Goal: Task Accomplishment & Management: Use online tool/utility

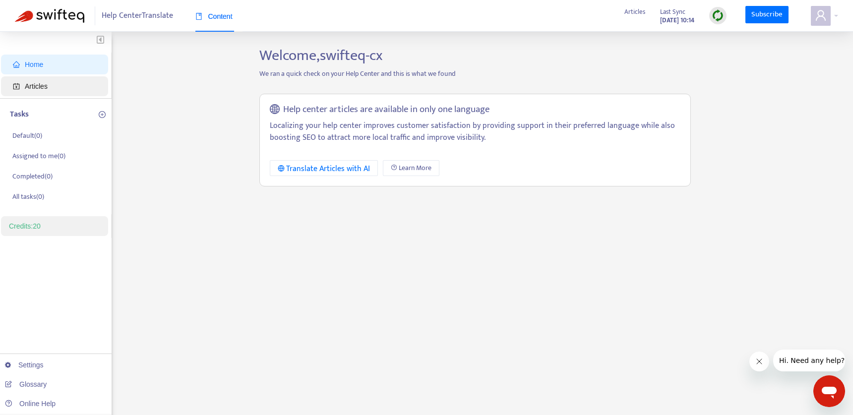
click at [51, 82] on span "Articles" at bounding box center [56, 86] width 87 height 20
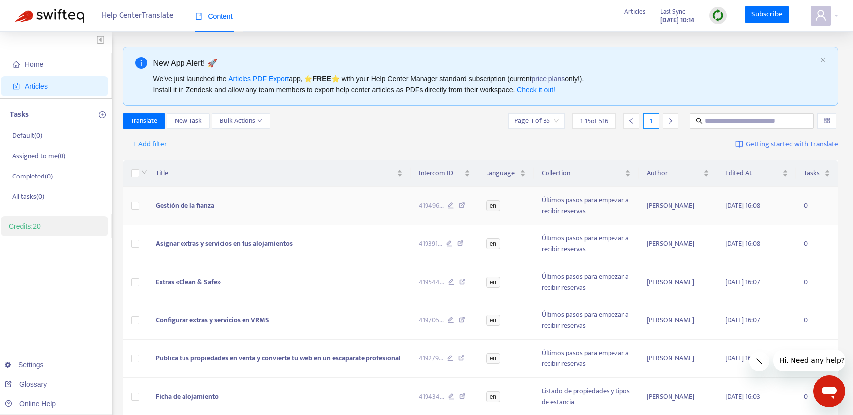
click at [201, 207] on span "Gestión de la fianza" at bounding box center [185, 205] width 59 height 11
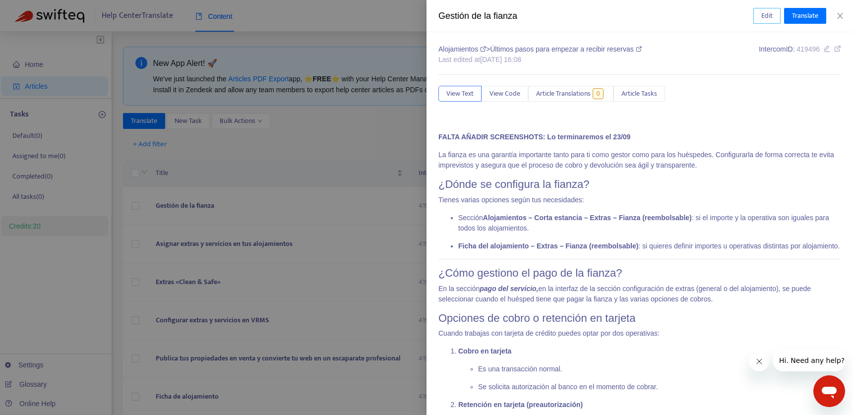
click at [766, 16] on span "Edit" at bounding box center [766, 15] width 11 height 11
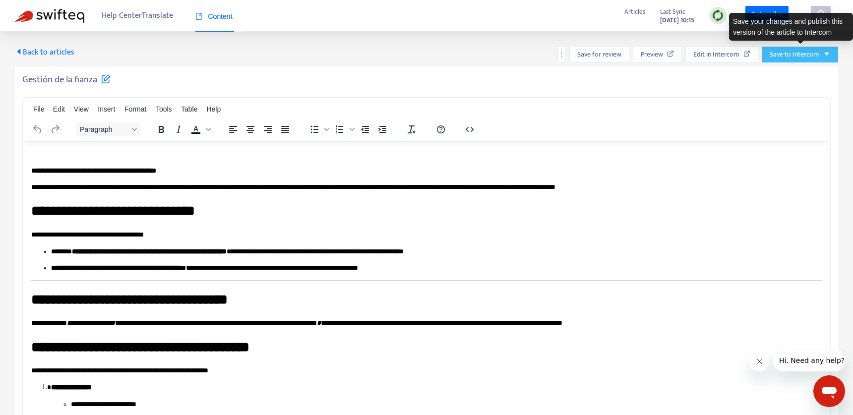
click at [825, 54] on icon "caret-down" at bounding box center [826, 54] width 7 height 7
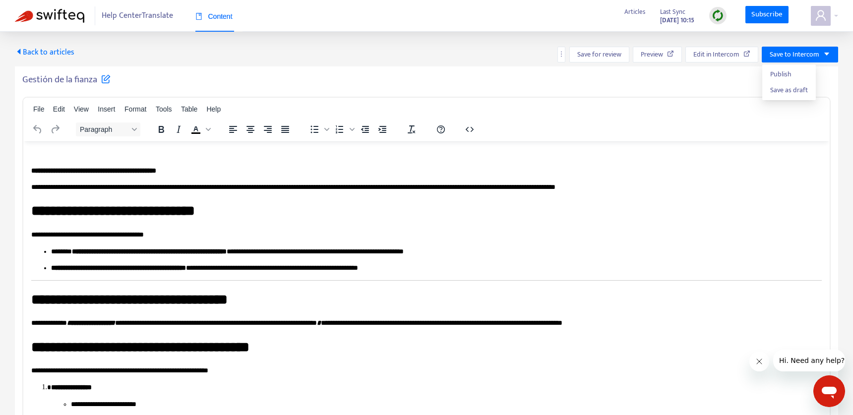
click at [297, 45] on div "Back to articles Save for review Preview Edit in Intercom Save to Intercom Gest…" at bounding box center [426, 266] width 853 height 469
click at [45, 53] on span "Back to articles" at bounding box center [45, 52] width 60 height 13
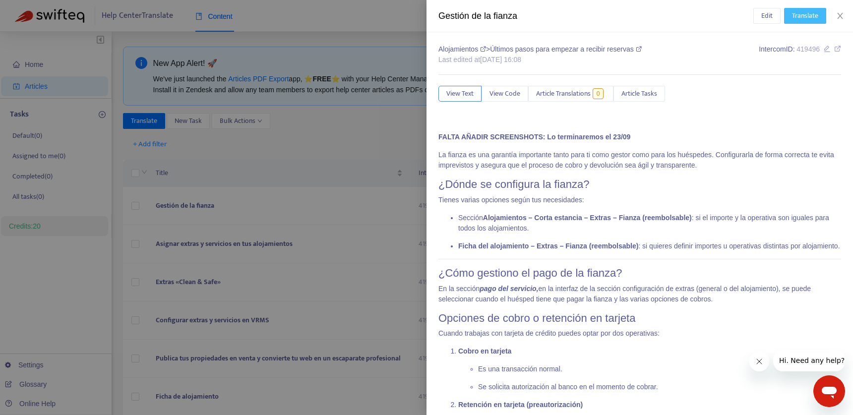
click at [801, 17] on span "Translate" at bounding box center [805, 15] width 26 height 11
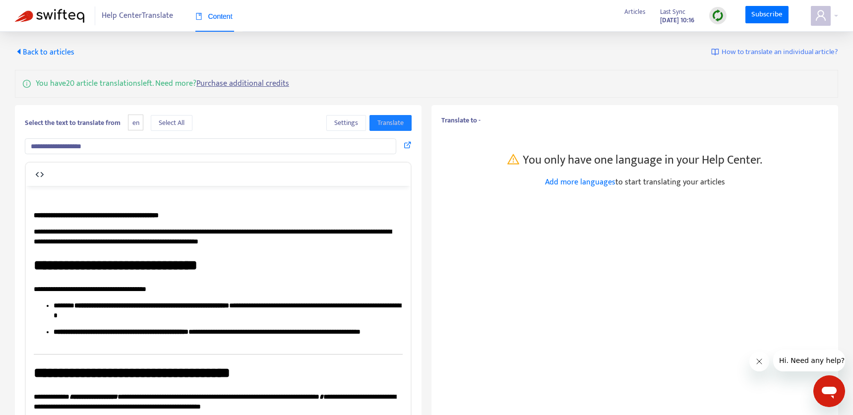
click at [139, 123] on span "en" at bounding box center [135, 123] width 15 height 16
click at [335, 122] on span "Settings" at bounding box center [346, 123] width 24 height 11
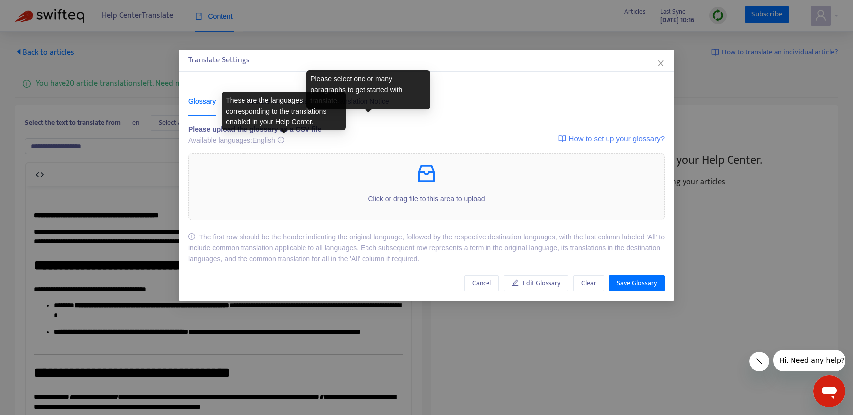
click at [282, 140] on icon at bounding box center [280, 139] width 7 height 7
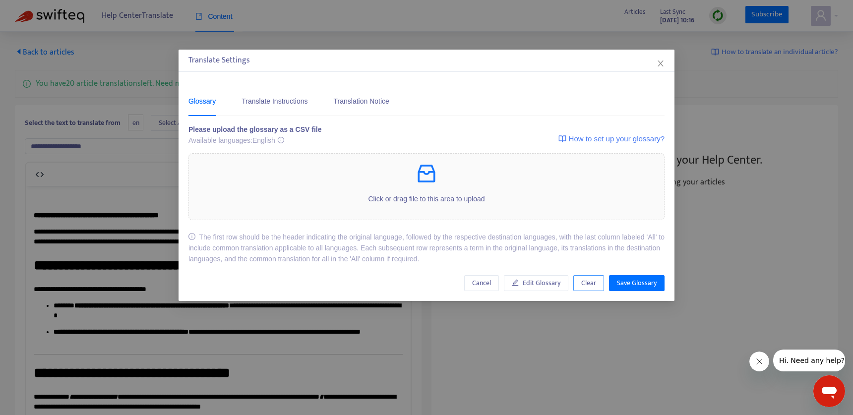
click at [588, 286] on span "Clear" at bounding box center [588, 283] width 15 height 11
click at [588, 287] on span "Clear" at bounding box center [588, 283] width 15 height 11
click at [468, 284] on button "Cancel" at bounding box center [481, 283] width 35 height 16
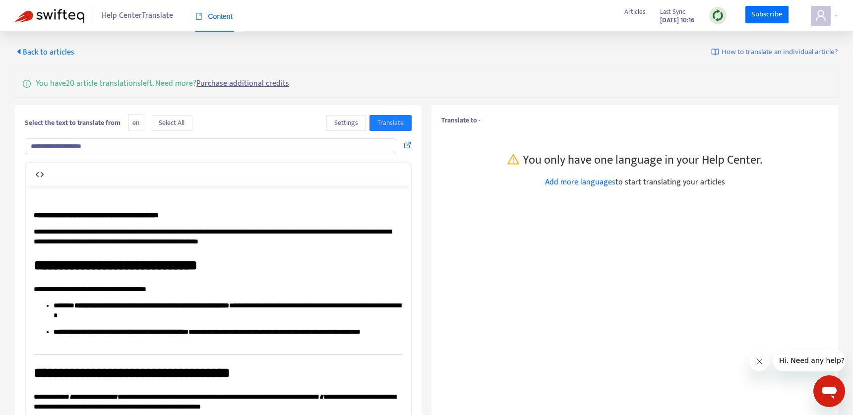
click at [46, 51] on span "Back to articles" at bounding box center [45, 52] width 60 height 13
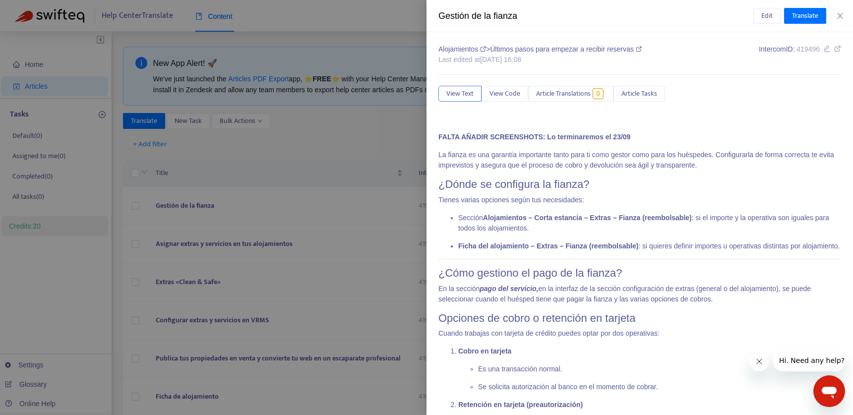
click at [313, 159] on div at bounding box center [426, 207] width 853 height 415
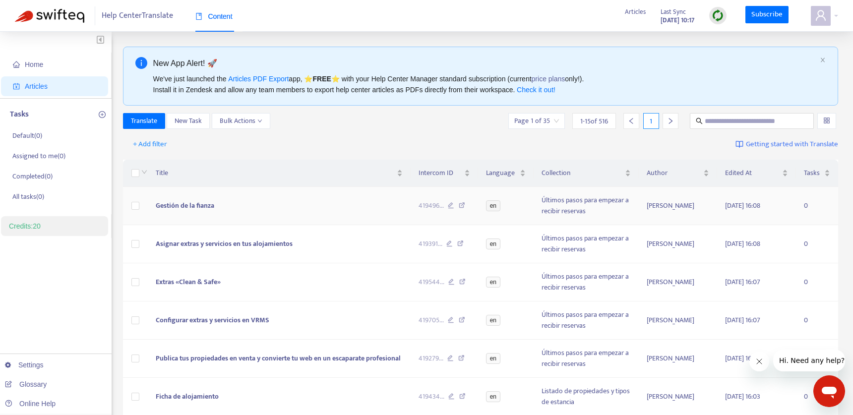
click at [176, 208] on span "Gestión de la fianza" at bounding box center [185, 205] width 59 height 11
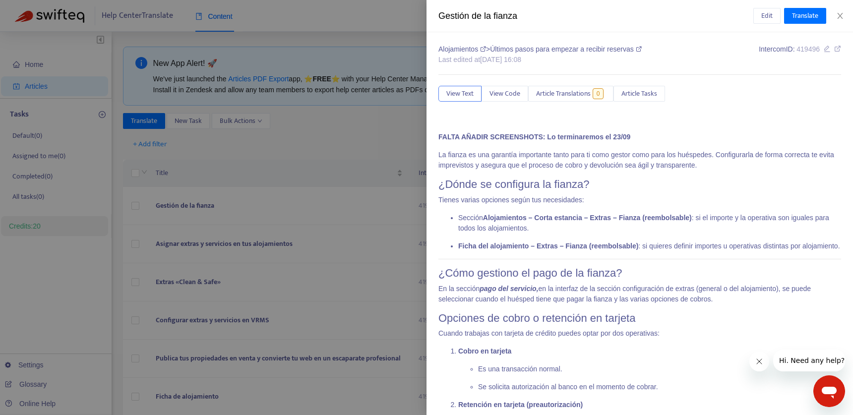
click at [258, 151] on div at bounding box center [426, 207] width 853 height 415
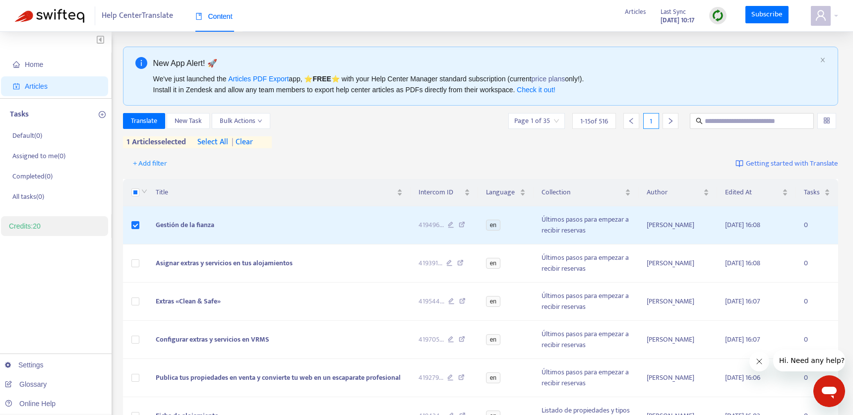
click at [215, 143] on span "select all" at bounding box center [212, 142] width 31 height 12
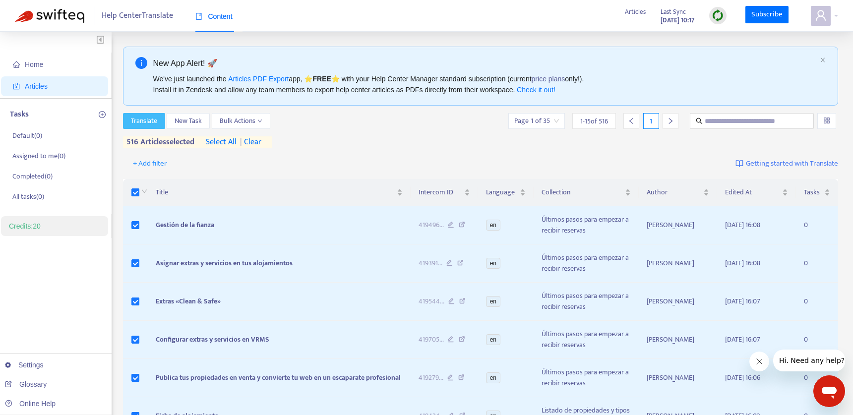
click at [140, 121] on span "Translate" at bounding box center [144, 121] width 26 height 11
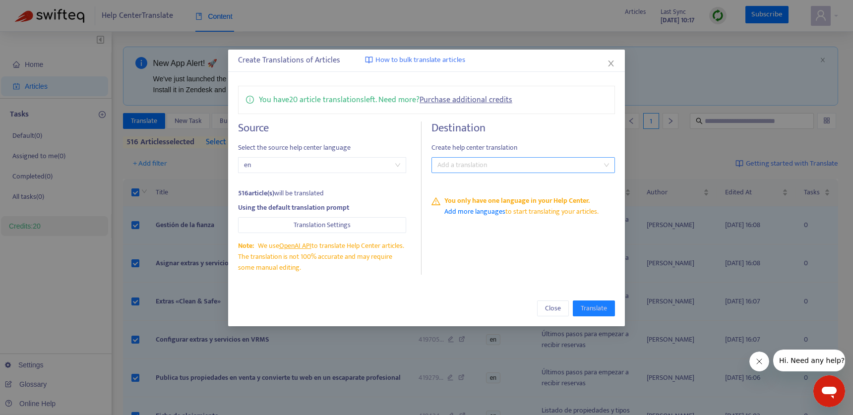
click at [505, 165] on div at bounding box center [518, 165] width 169 height 12
click at [465, 178] on div "Select all" at bounding box center [526, 185] width 185 height 16
click at [476, 184] on div "Select all" at bounding box center [525, 185] width 173 height 11
click at [336, 167] on span "en" at bounding box center [322, 165] width 156 height 15
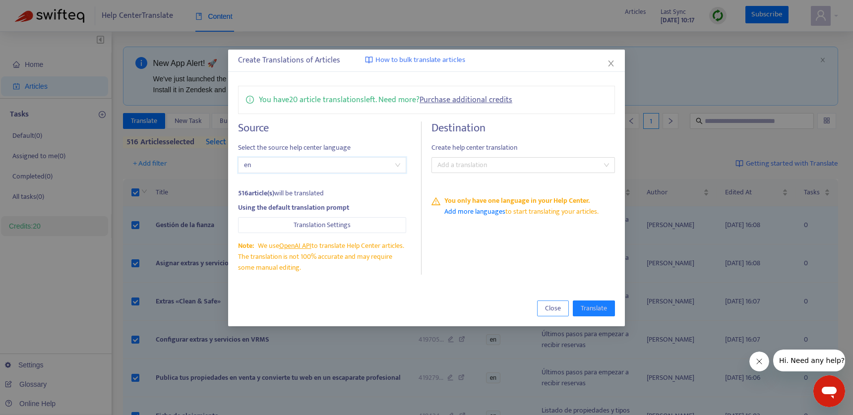
click at [552, 308] on span "Close" at bounding box center [553, 308] width 16 height 11
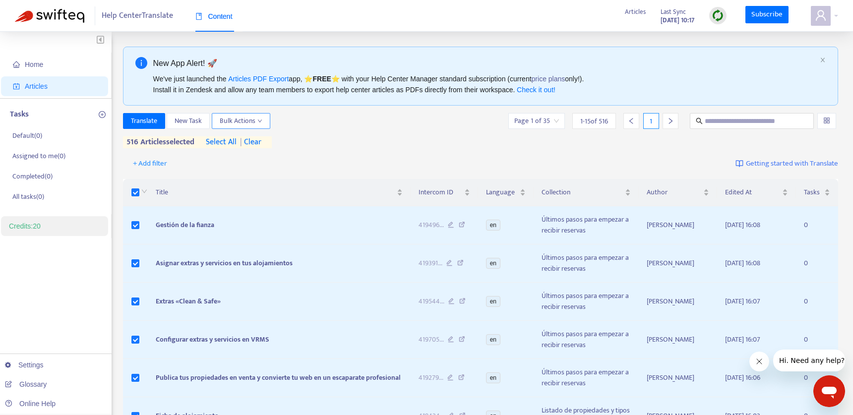
click at [254, 122] on span "Bulk Actions" at bounding box center [241, 121] width 43 height 11
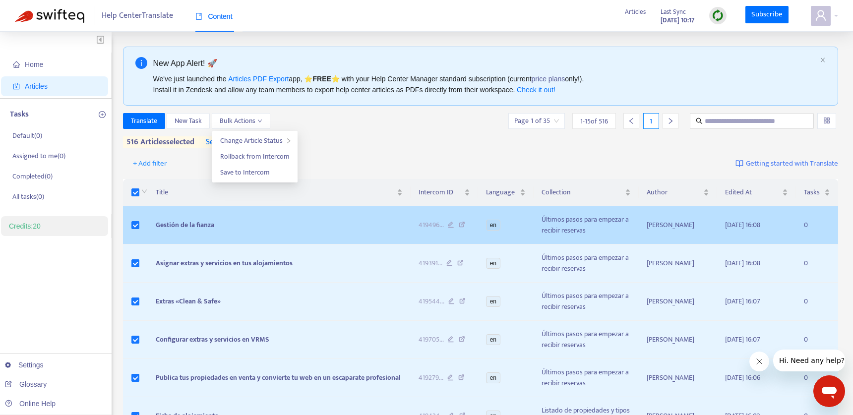
click at [495, 226] on span "en" at bounding box center [493, 225] width 14 height 11
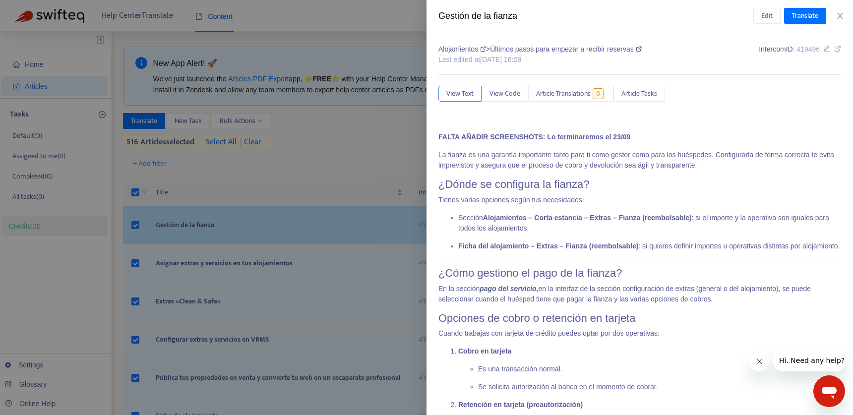
click at [495, 226] on div at bounding box center [426, 207] width 853 height 415
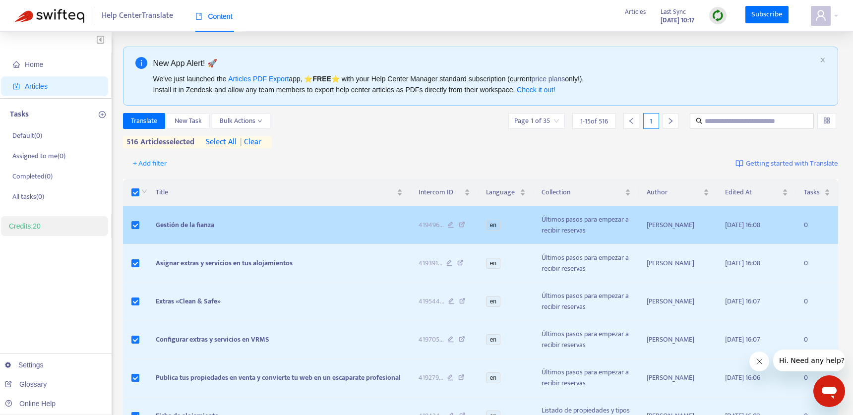
click at [495, 226] on span "en" at bounding box center [493, 225] width 14 height 11
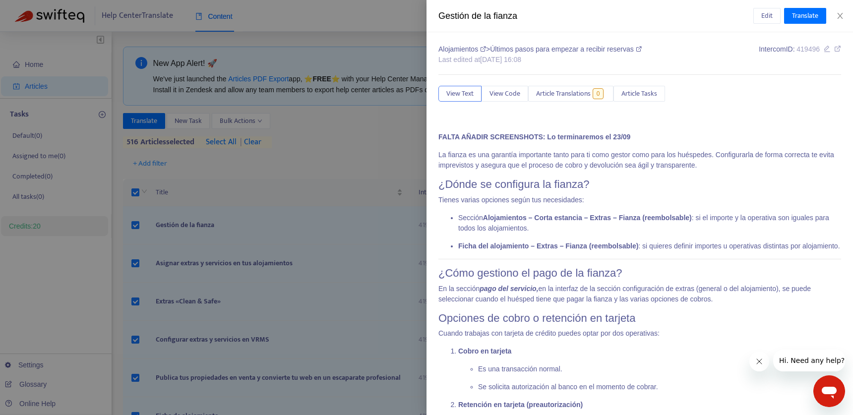
click at [320, 155] on div at bounding box center [426, 207] width 853 height 415
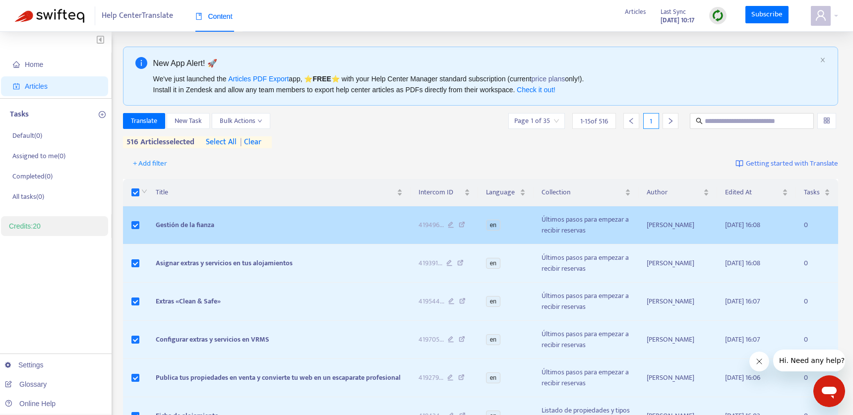
click at [496, 223] on span "en" at bounding box center [493, 225] width 14 height 11
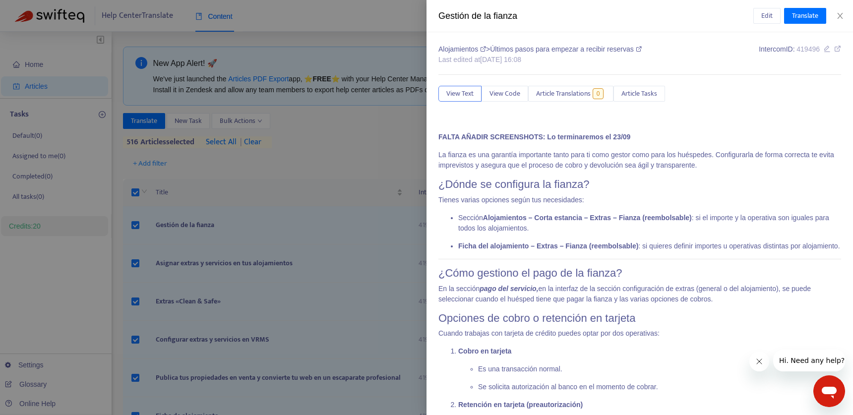
click at [329, 169] on div at bounding box center [426, 207] width 853 height 415
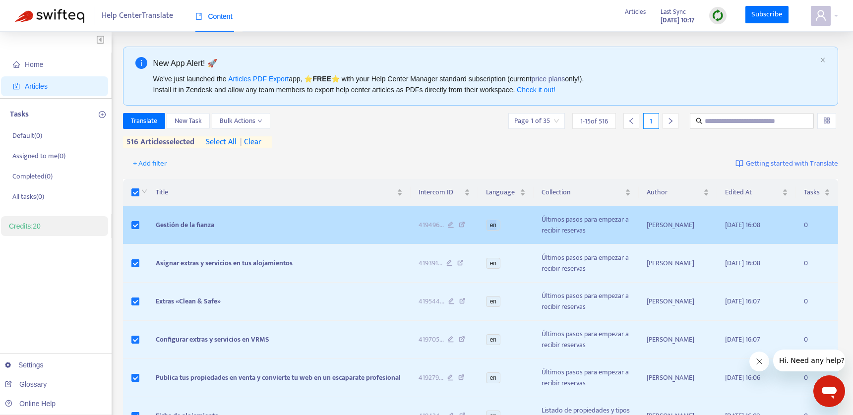
drag, startPoint x: 499, startPoint y: 224, endPoint x: 490, endPoint y: 224, distance: 8.9
click at [490, 224] on span "en" at bounding box center [493, 225] width 14 height 11
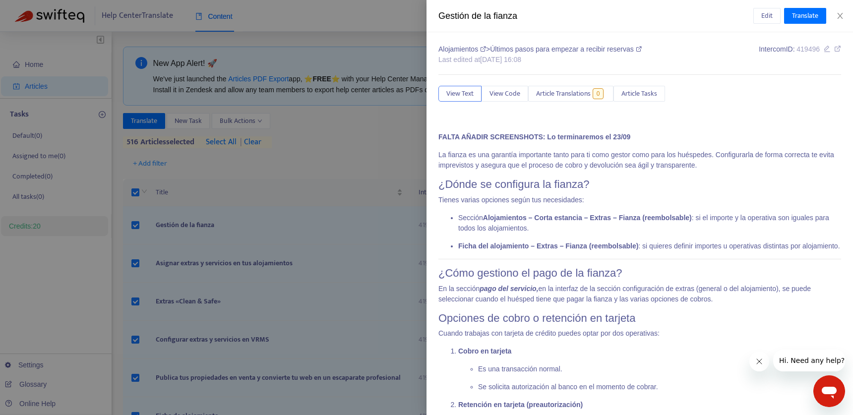
click at [329, 150] on div at bounding box center [426, 207] width 853 height 415
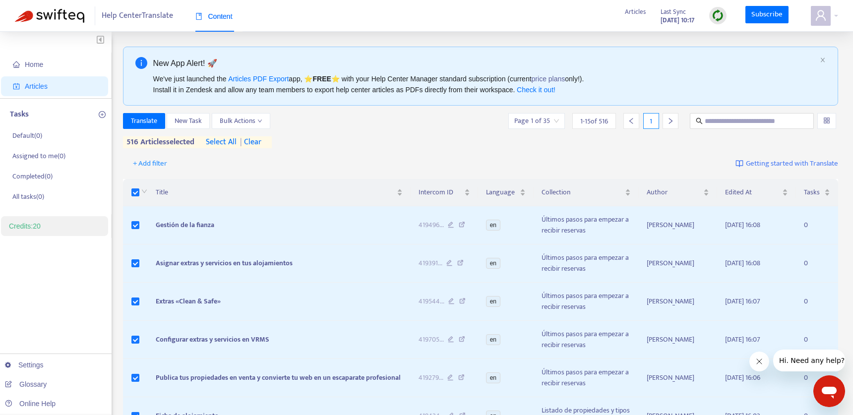
click at [358, 153] on div "+ Add filter Getting started with Translate" at bounding box center [481, 163] width 716 height 23
